Goal: Task Accomplishment & Management: Manage account settings

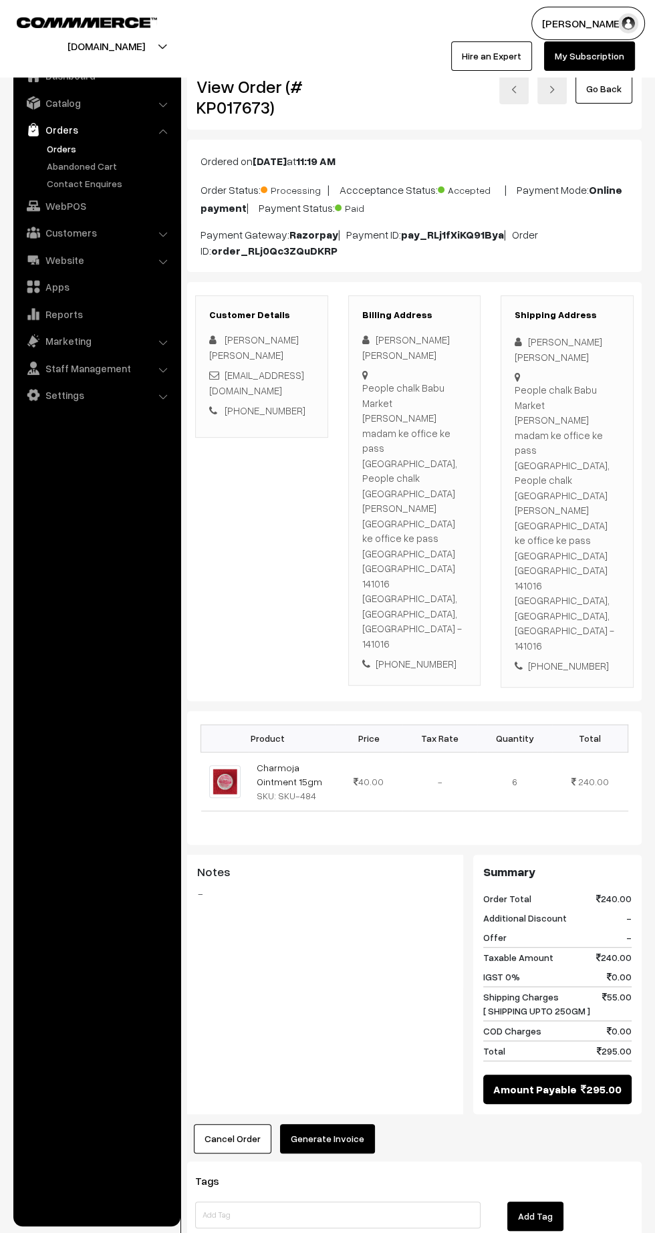
click at [58, 153] on link "Orders" at bounding box center [109, 149] width 132 height 14
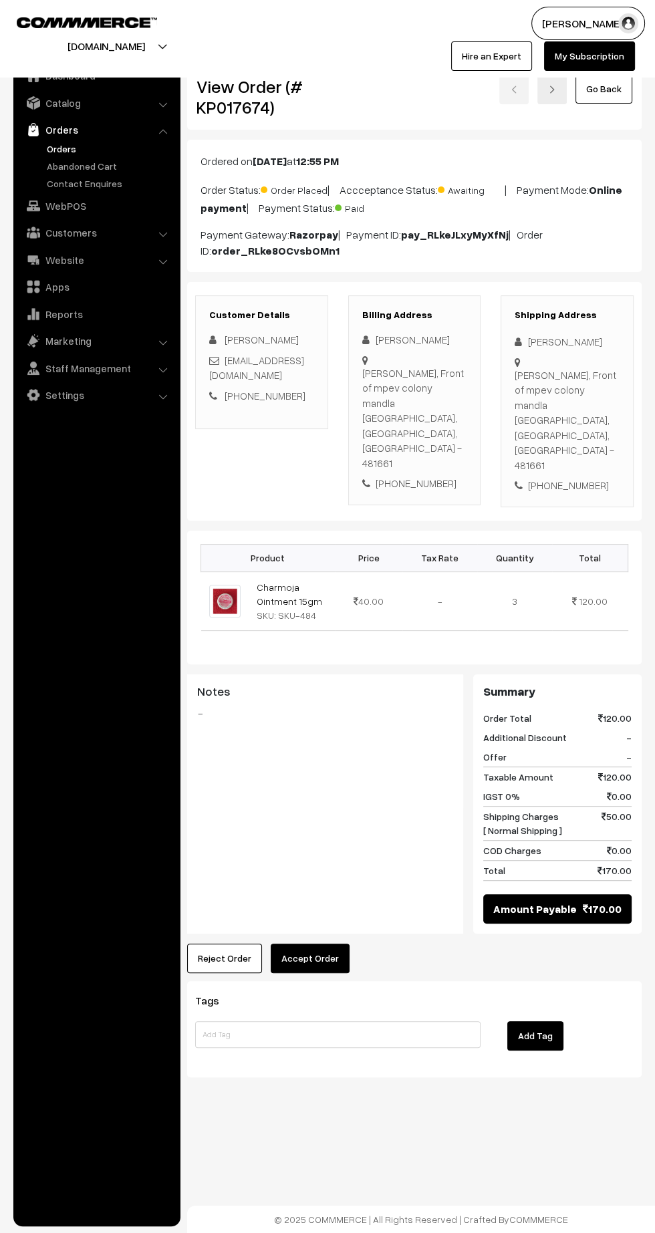
click at [324, 944] on button "Accept Order" at bounding box center [310, 958] width 79 height 29
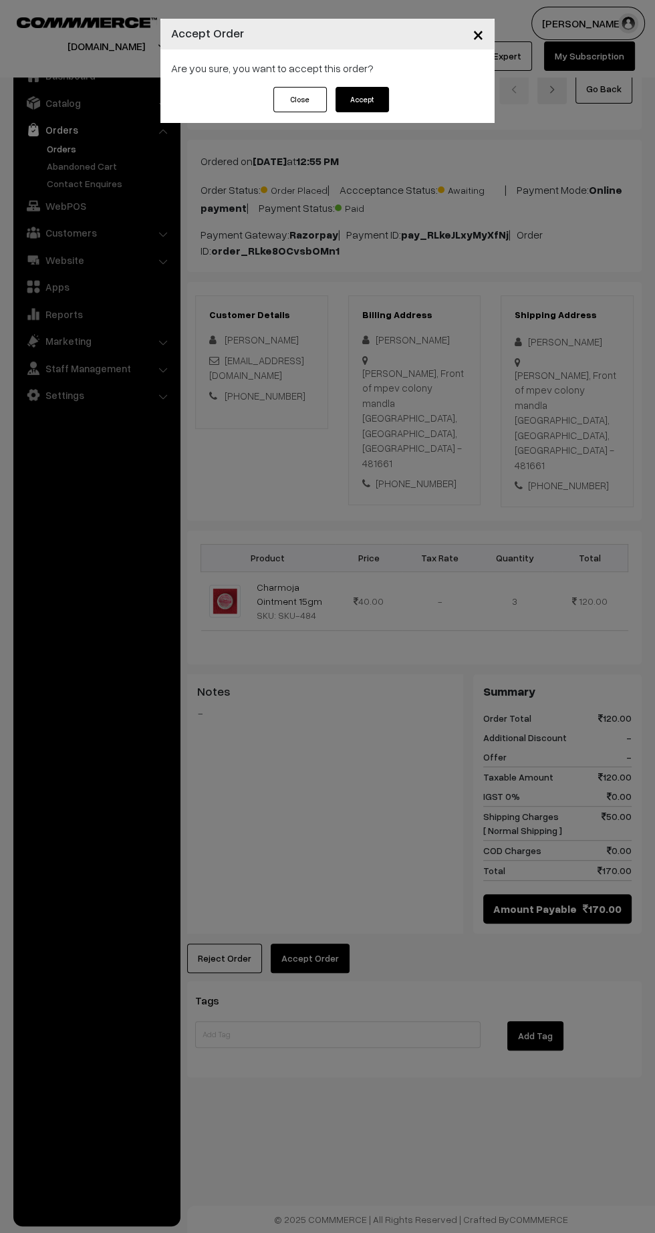
click at [357, 106] on button "Accept" at bounding box center [361, 99] width 53 height 25
click at [383, 110] on button "Confirm" at bounding box center [361, 99] width 53 height 25
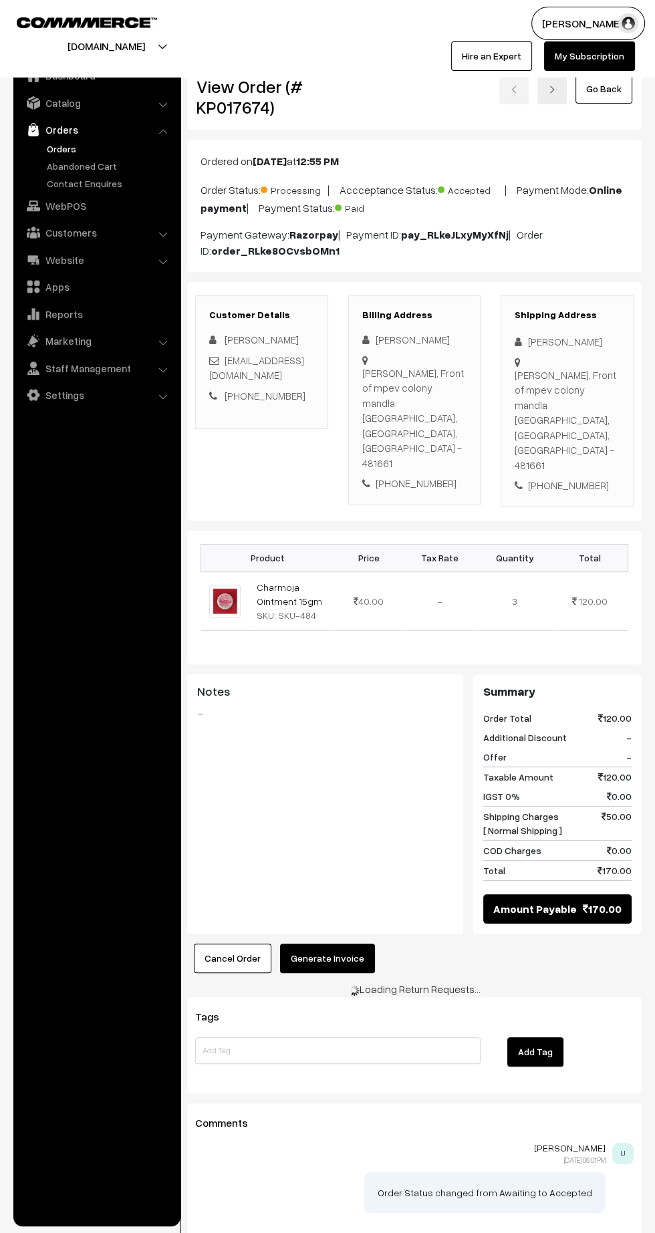
click at [353, 944] on button "Generate Invoice" at bounding box center [327, 958] width 95 height 29
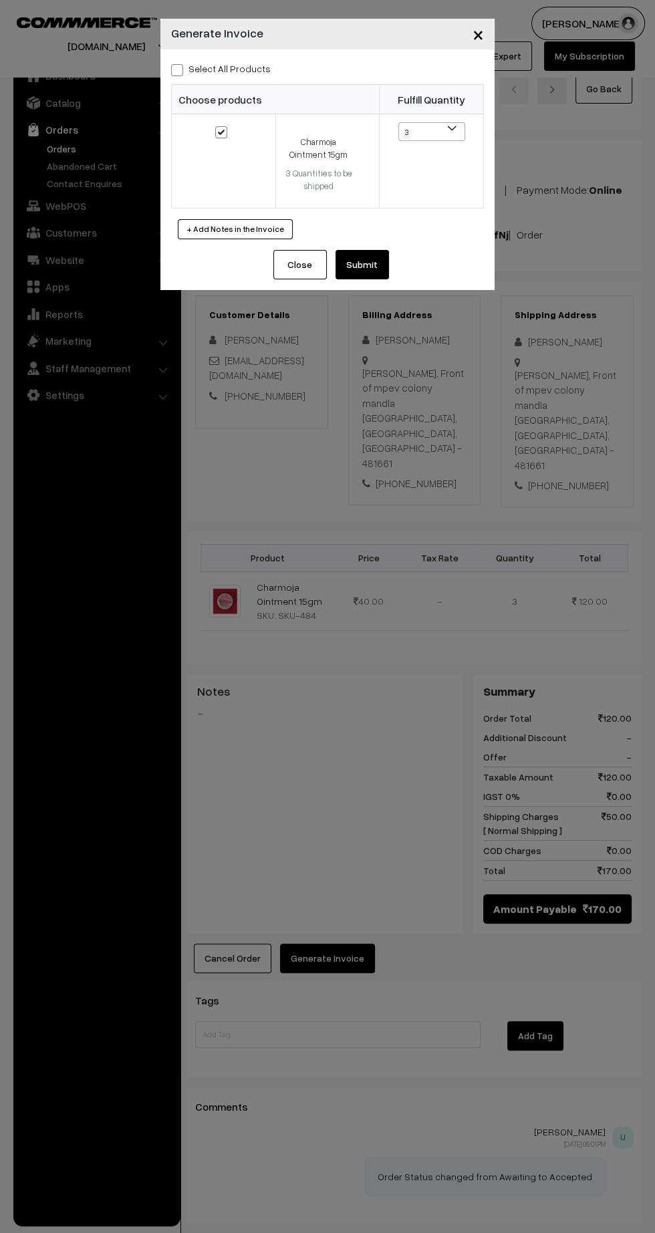
click at [382, 272] on button "Submit" at bounding box center [361, 264] width 53 height 29
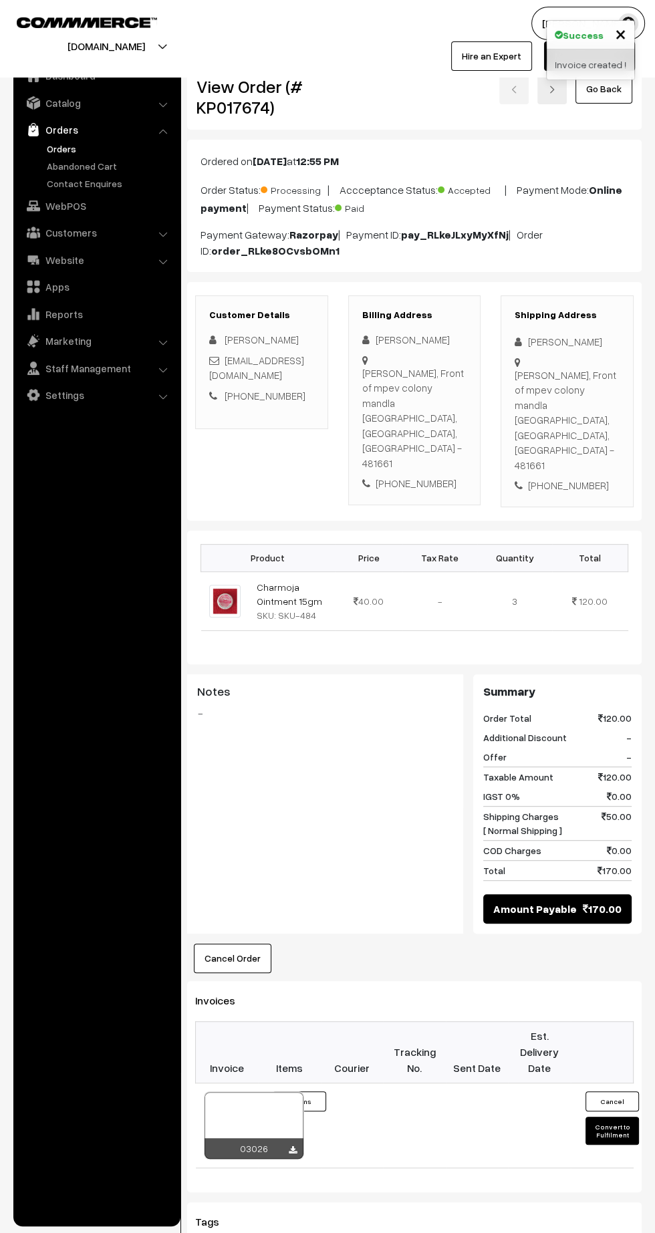
click at [299, 1138] on div "03026" at bounding box center [254, 1148] width 99 height 21
click at [292, 1146] on icon at bounding box center [293, 1150] width 8 height 9
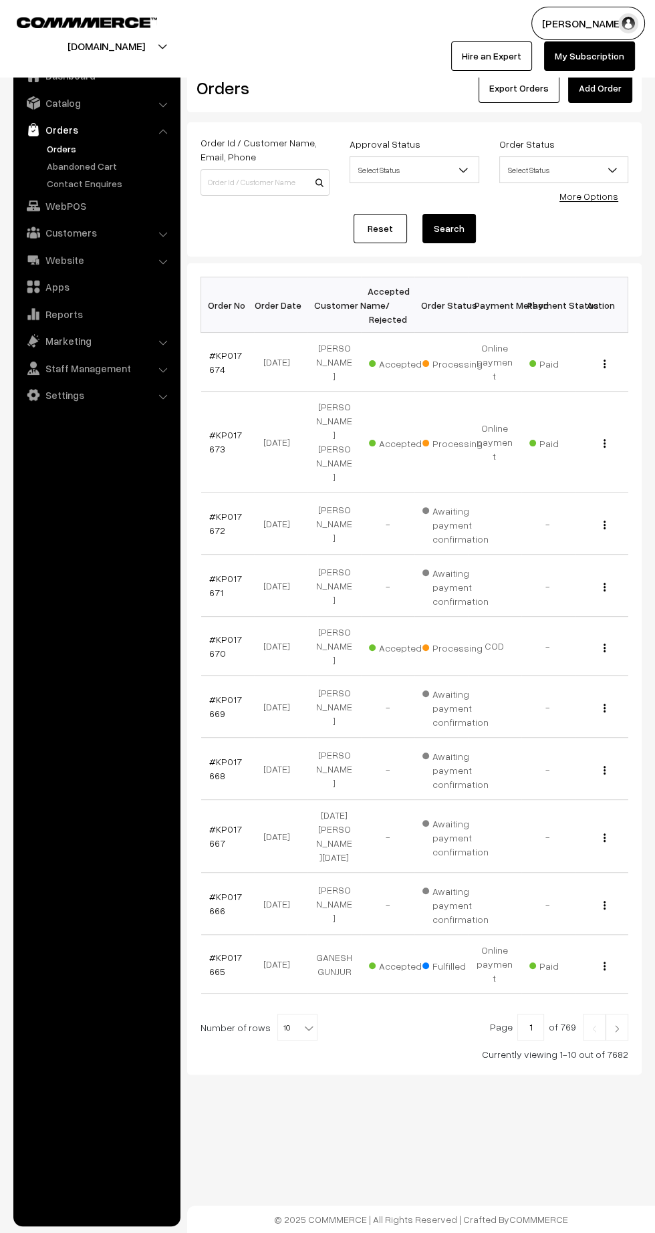
click at [224, 634] on link "#KP017670" at bounding box center [225, 646] width 33 height 25
click at [213, 360] on link "#KP017674" at bounding box center [225, 362] width 33 height 25
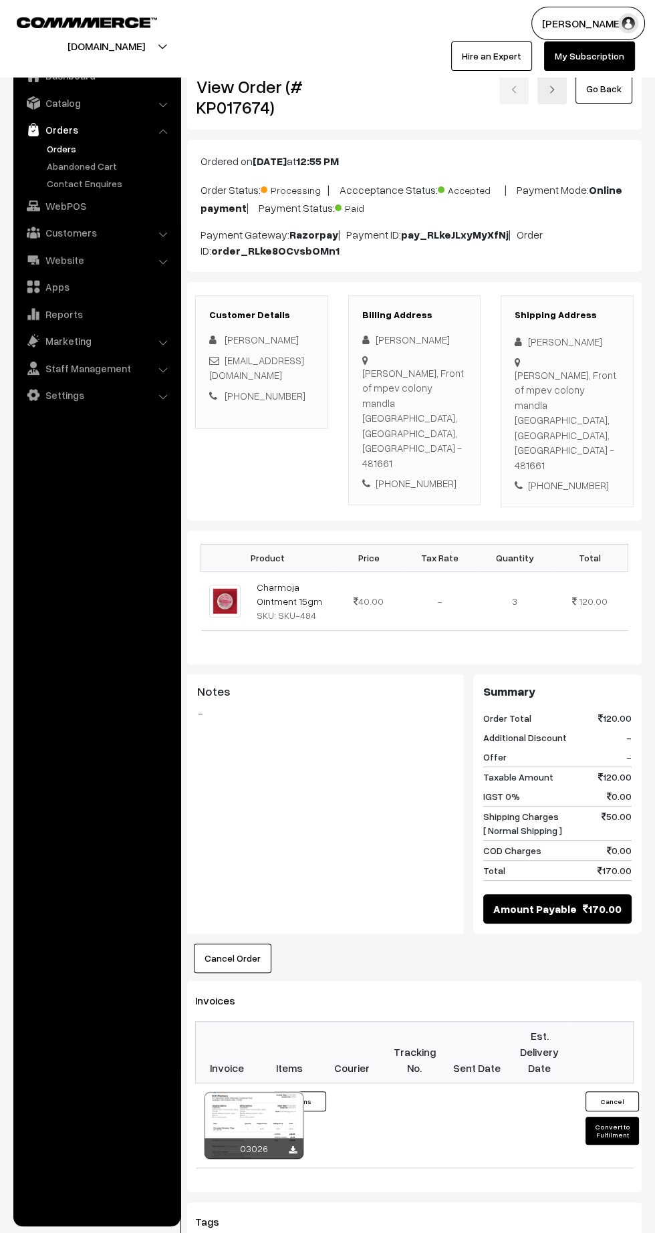
click at [292, 1146] on icon at bounding box center [293, 1150] width 8 height 9
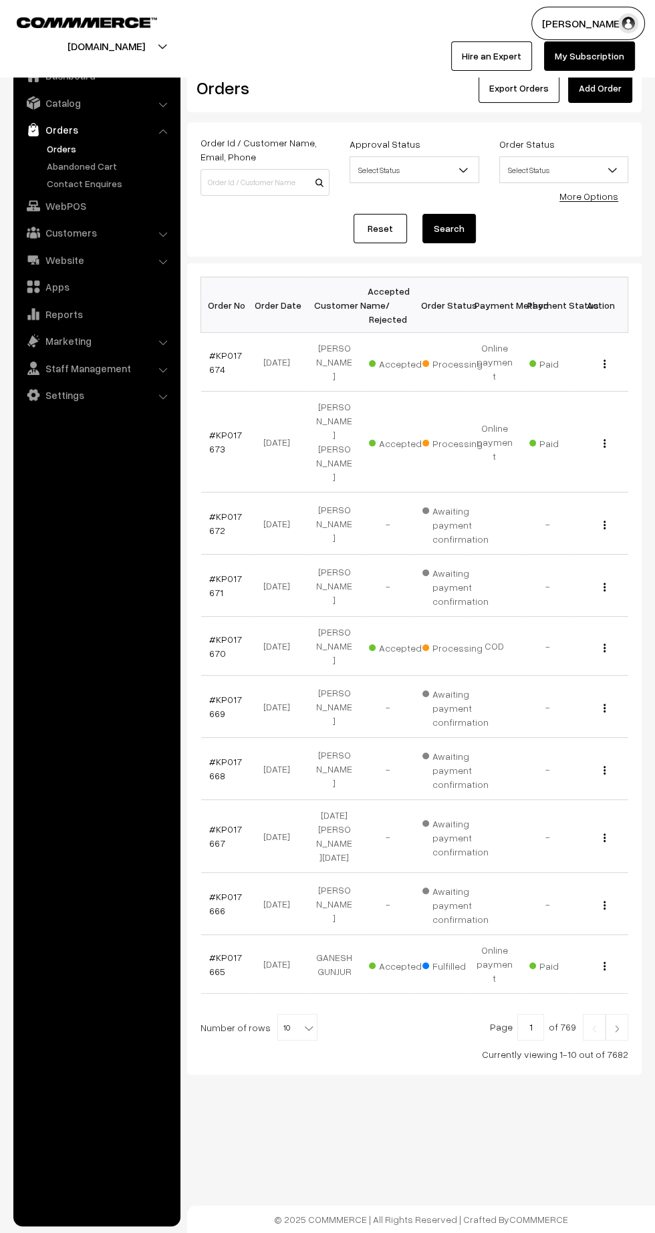
click at [210, 429] on link "#KP017673" at bounding box center [225, 441] width 33 height 25
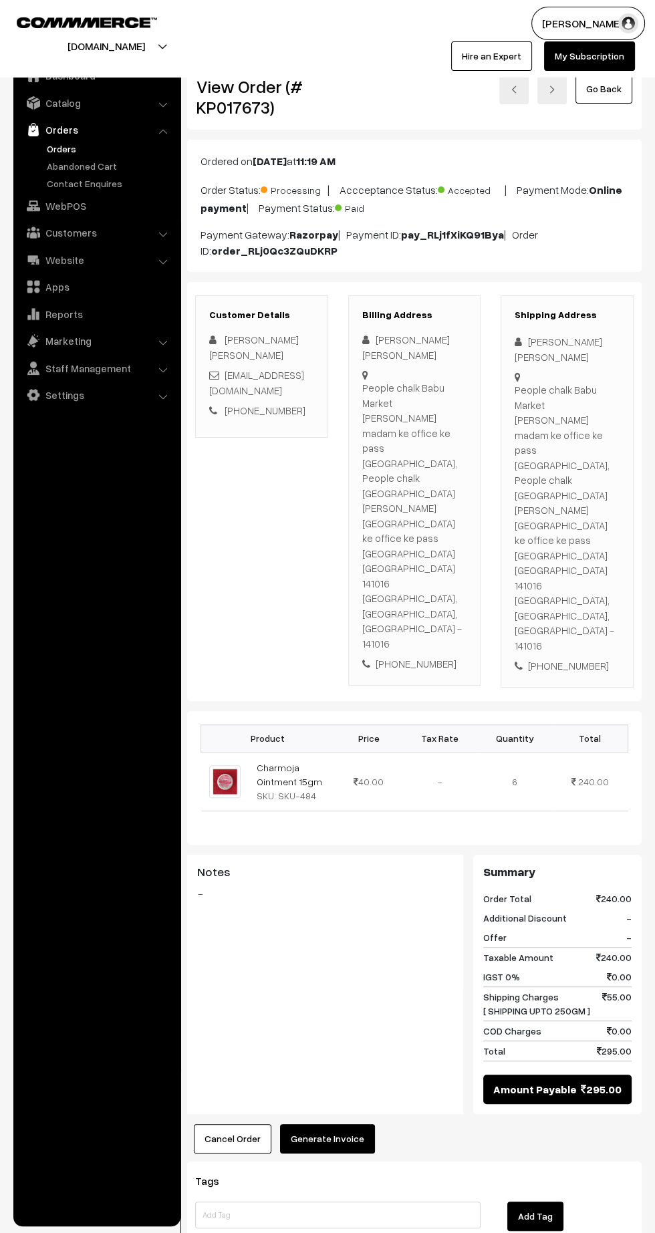
click at [331, 1124] on button "Generate Invoice" at bounding box center [327, 1138] width 95 height 29
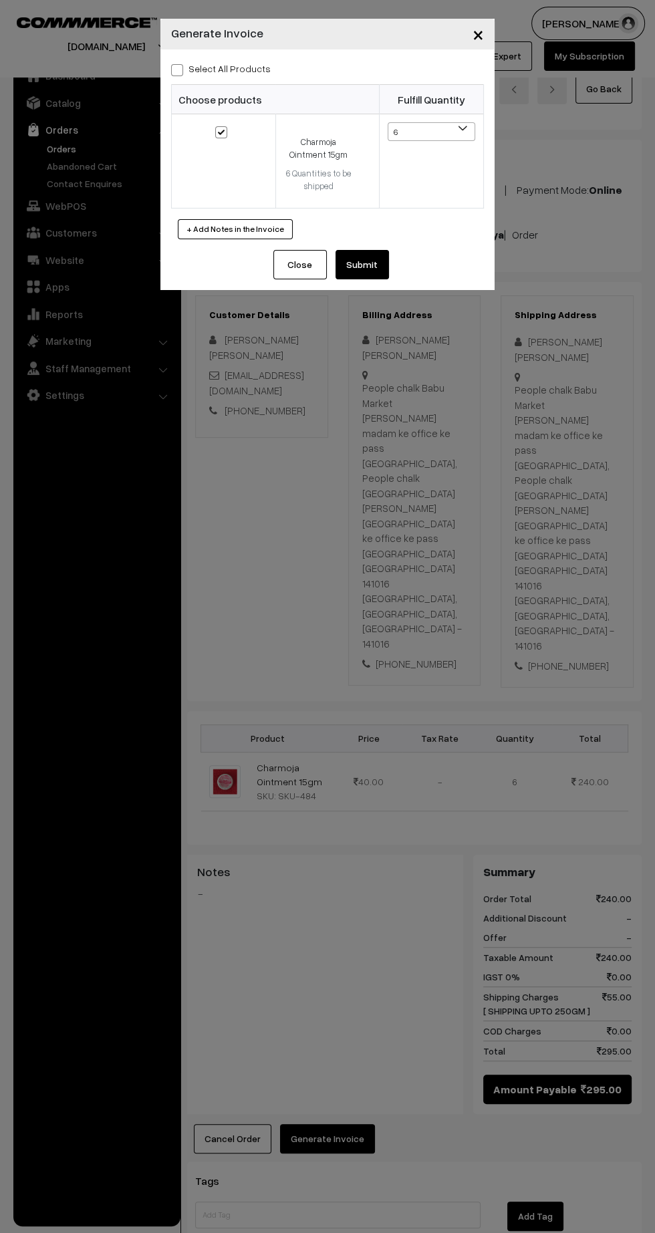
click at [378, 268] on button "Submit" at bounding box center [361, 264] width 53 height 29
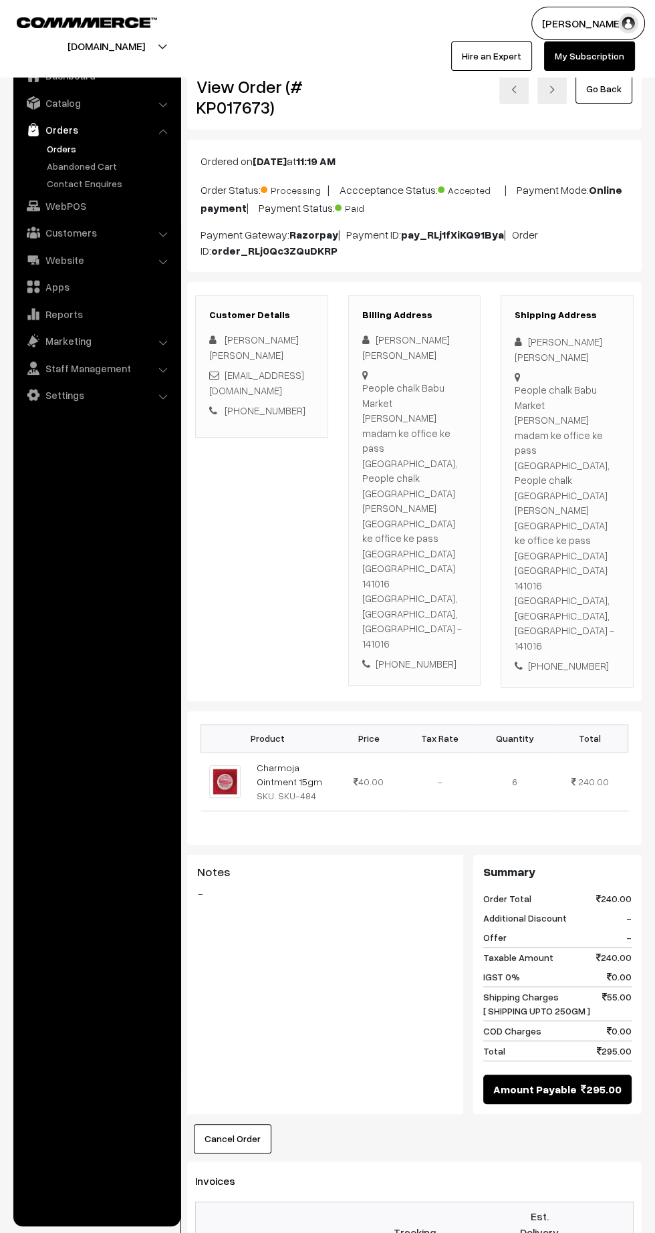
click at [65, 148] on link "Orders" at bounding box center [109, 149] width 132 height 14
